Goal: Information Seeking & Learning: Learn about a topic

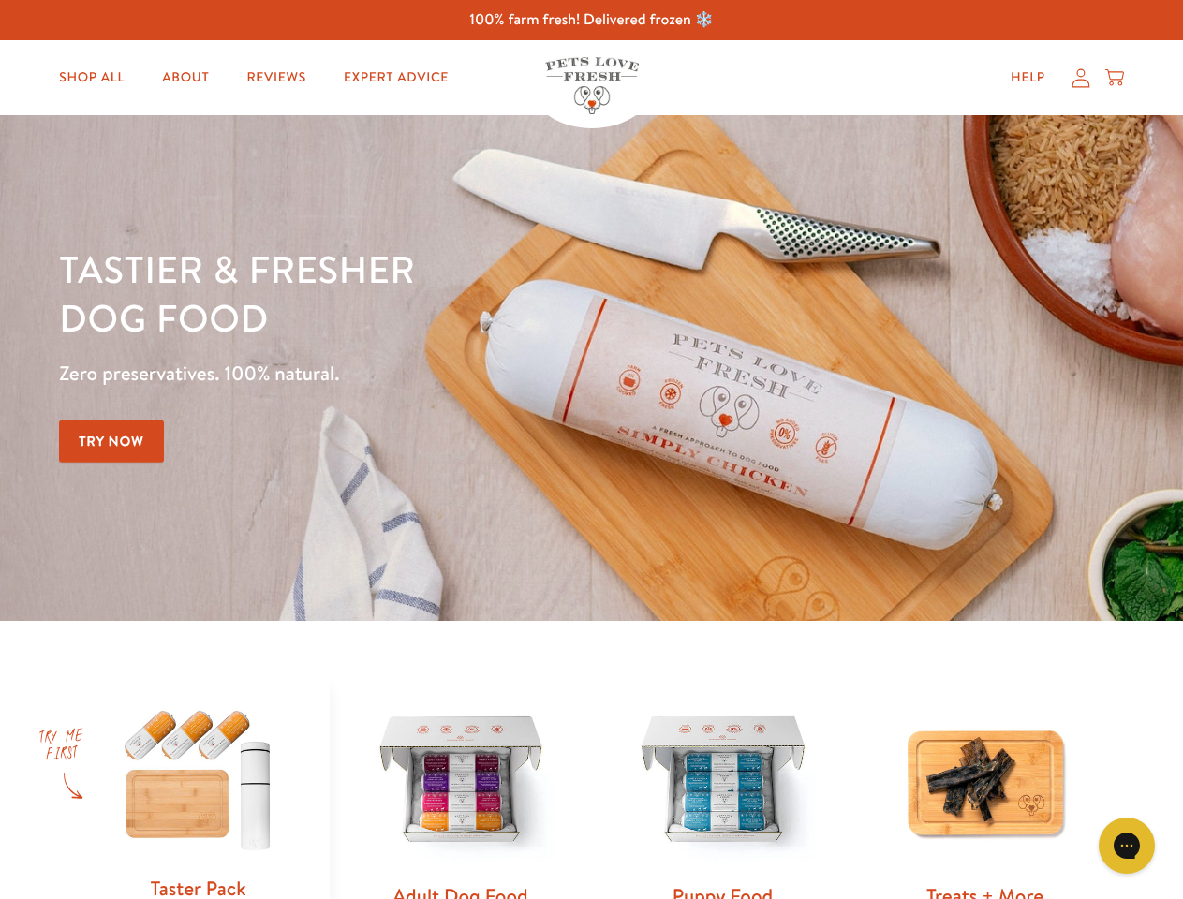
click at [591, 450] on div "Tastier & fresher dog food Zero preservatives. 100% natural. Try Now" at bounding box center [414, 367] width 710 height 247
click at [1127, 846] on icon "Open gorgias live chat" at bounding box center [1126, 845] width 18 height 18
